Goal: Navigation & Orientation: Find specific page/section

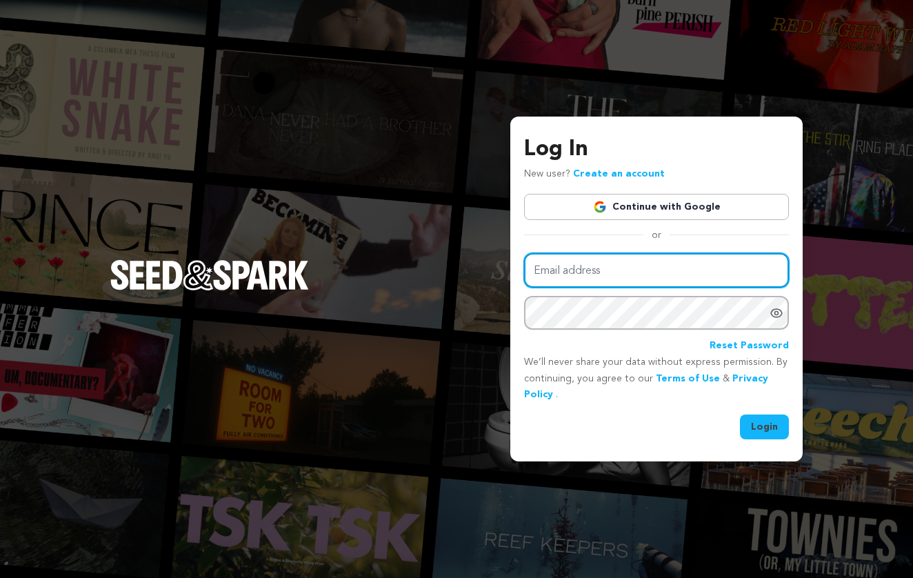
type input "sara@saradobie.com"
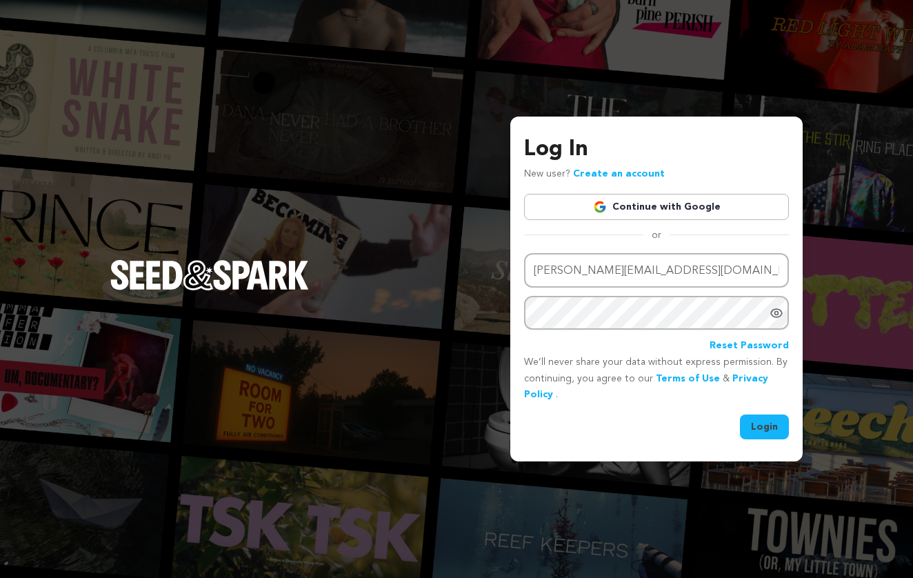
click at [758, 423] on button "Login" at bounding box center [764, 426] width 49 height 25
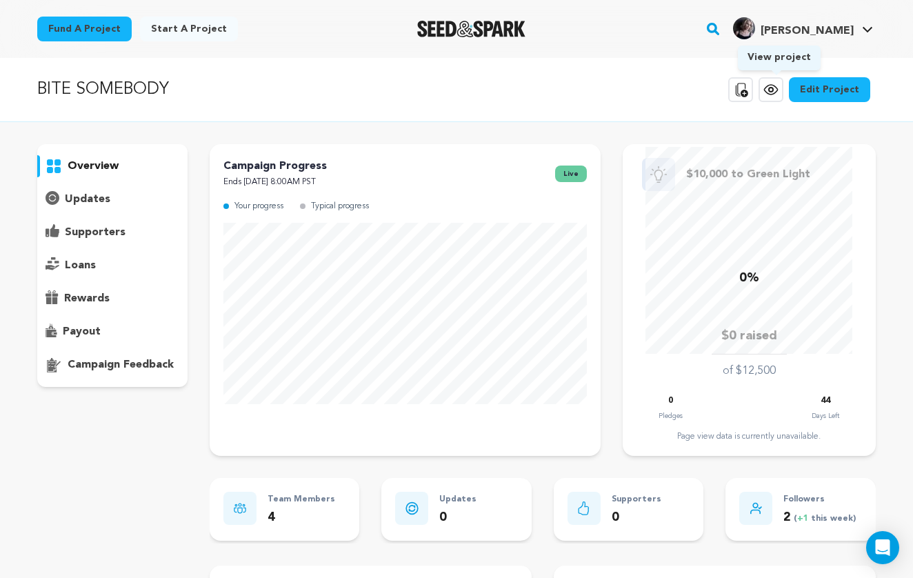
click at [772, 88] on icon at bounding box center [771, 89] width 17 height 17
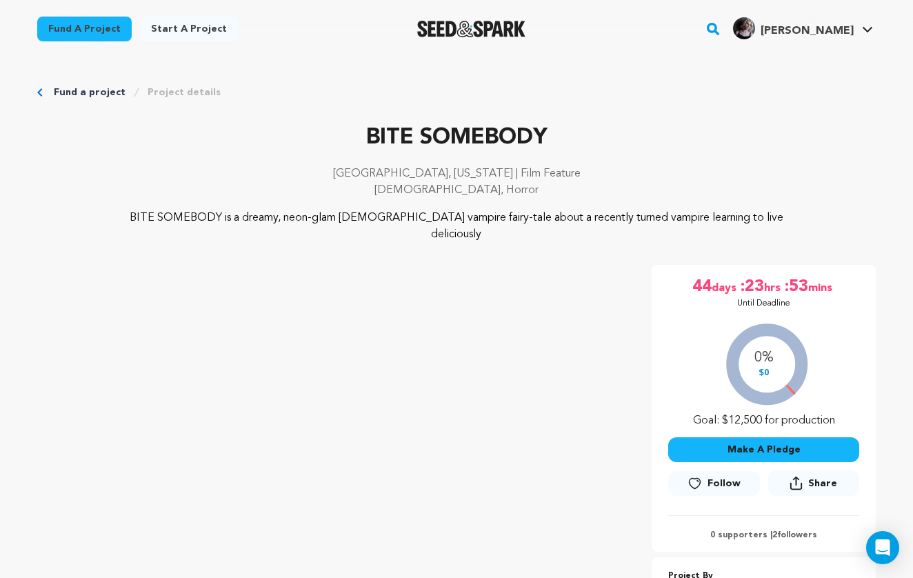
scroll to position [1, 0]
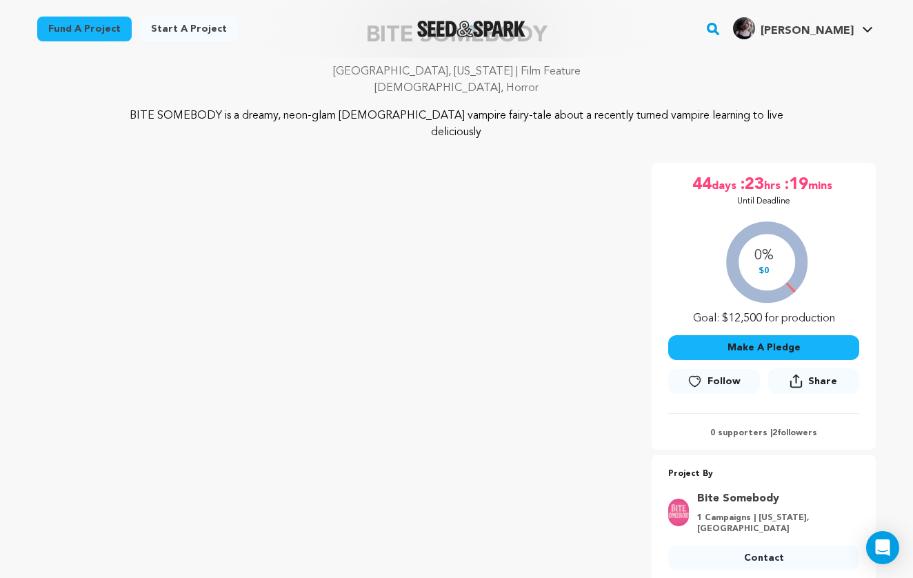
scroll to position [110, 0]
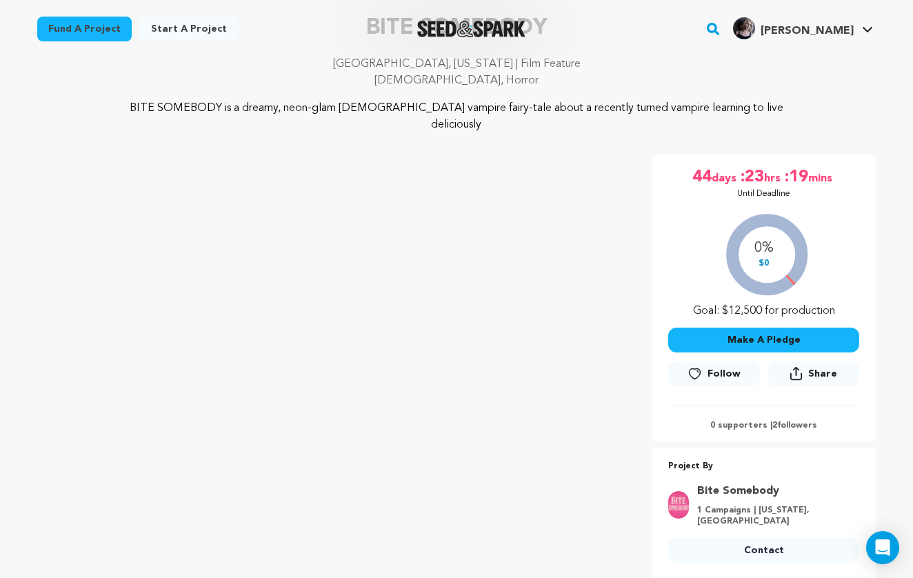
click at [801, 366] on icon at bounding box center [796, 373] width 13 height 14
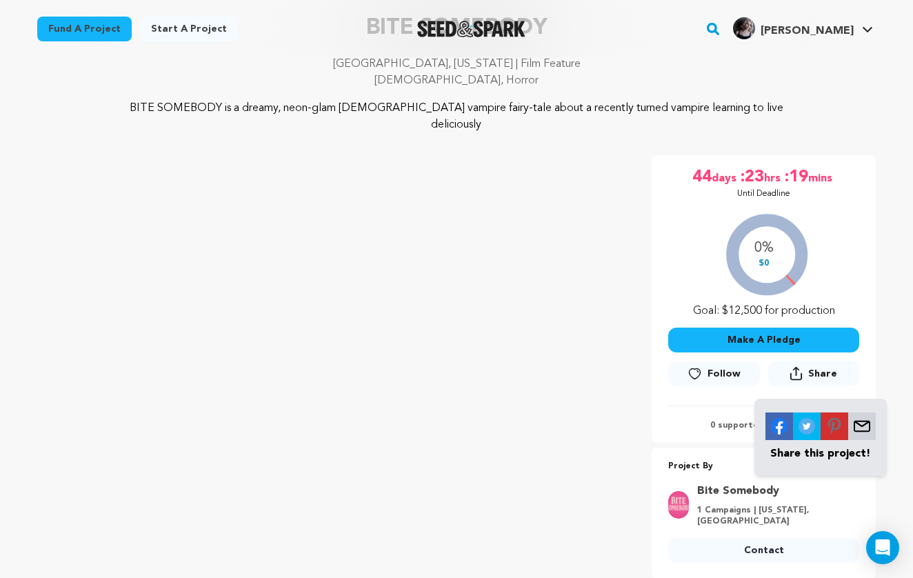
click at [777, 412] on img at bounding box center [780, 426] width 28 height 28
